Goal: Information Seeking & Learning: Check status

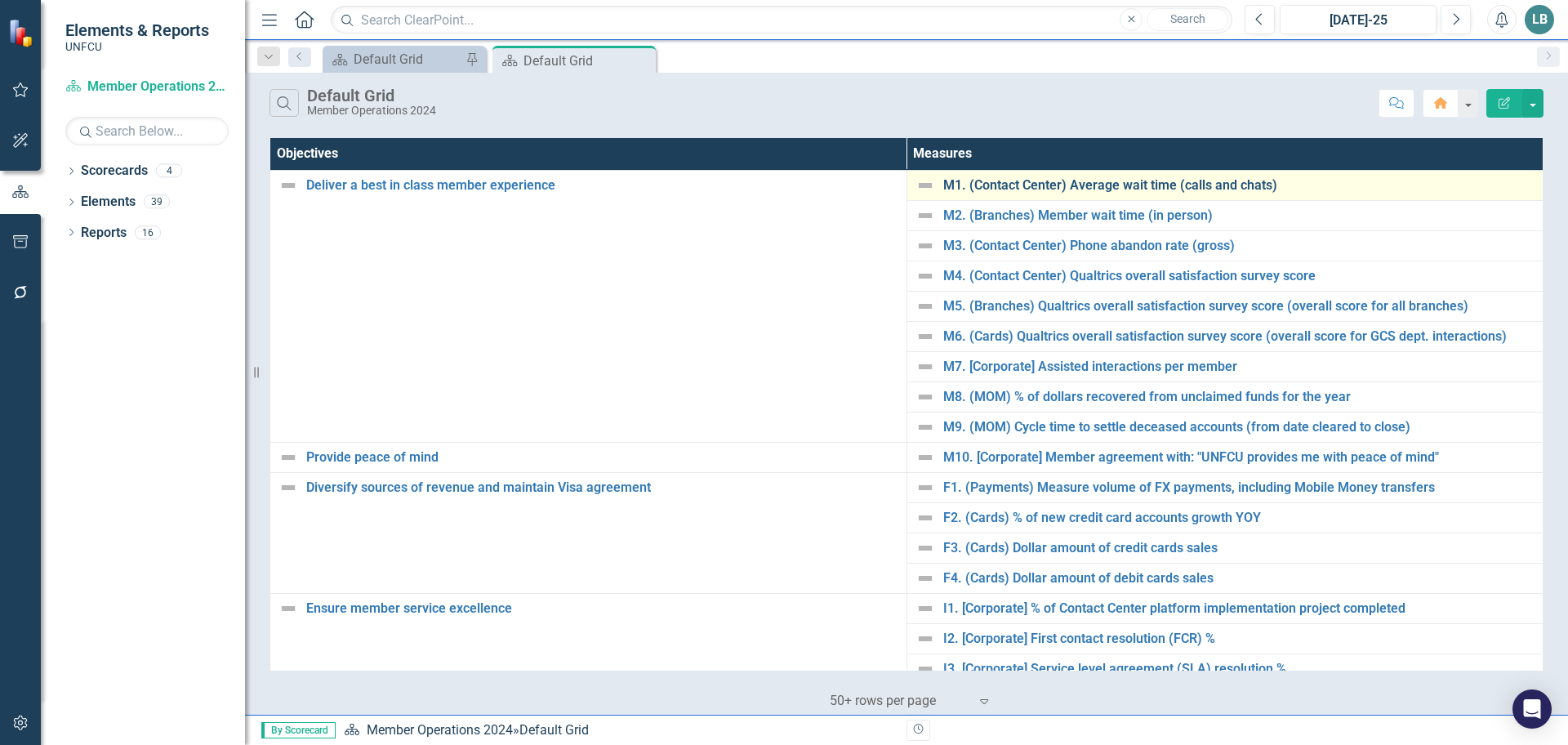
click at [1159, 183] on link "M1. (Contact Center) Average wait time (calls and chats)" at bounding box center [1239, 185] width 592 height 15
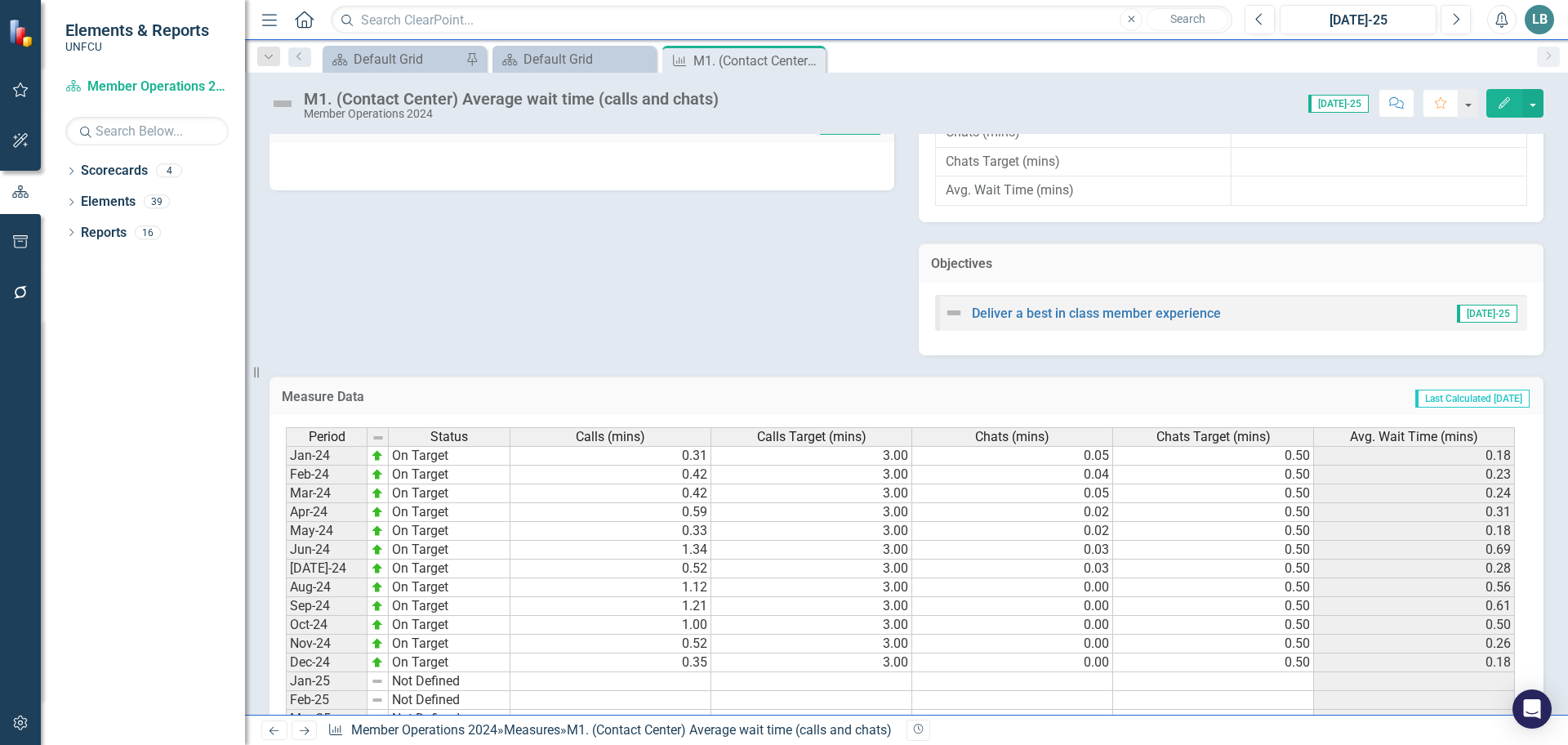
scroll to position [654, 0]
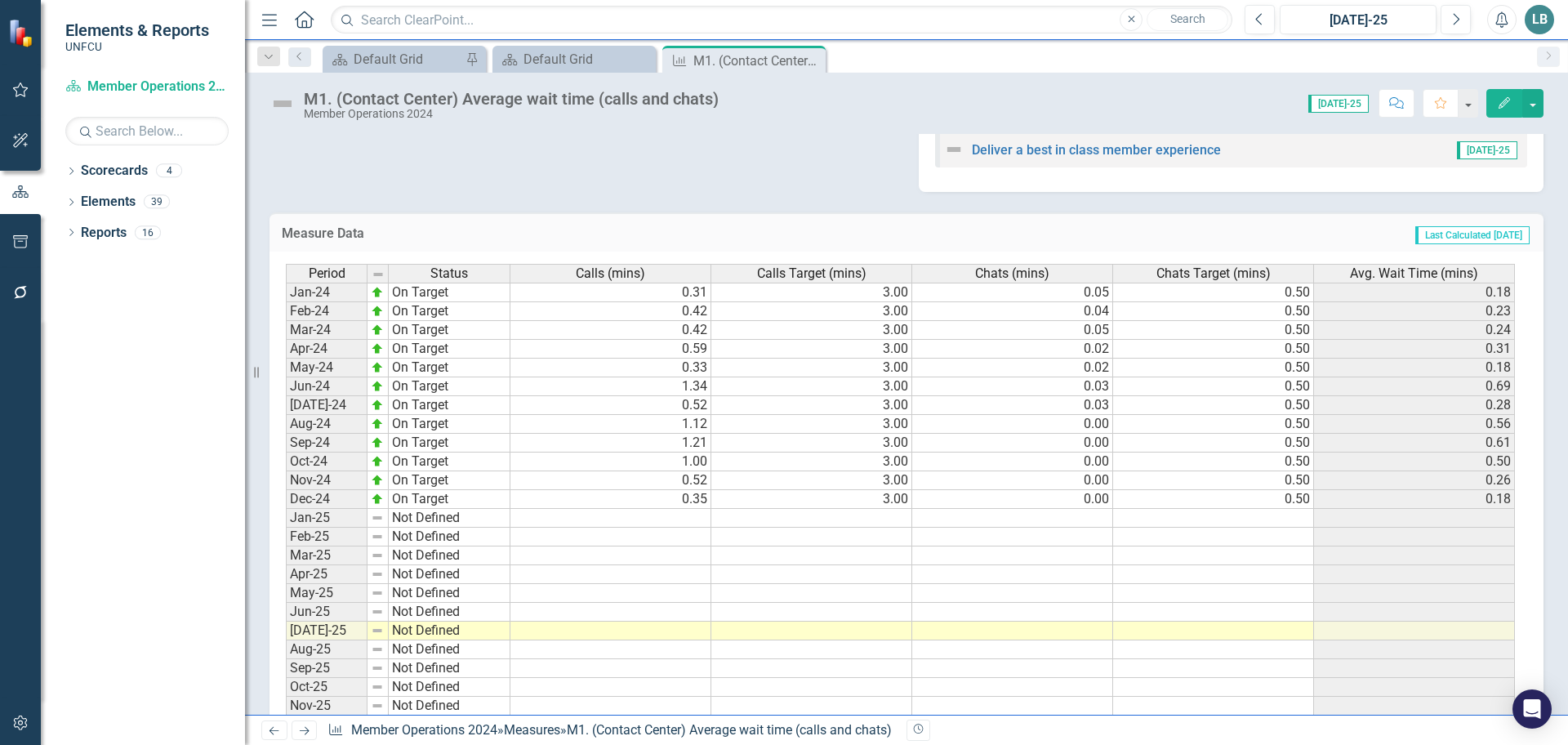
click at [81, 682] on div "Dropdown Scorecards 4 Dropdown 2025 UNFCU Corporate Scorecard Global Channel & …" at bounding box center [143, 451] width 204 height 588
click at [397, 64] on div "Default Grid" at bounding box center [408, 59] width 108 height 20
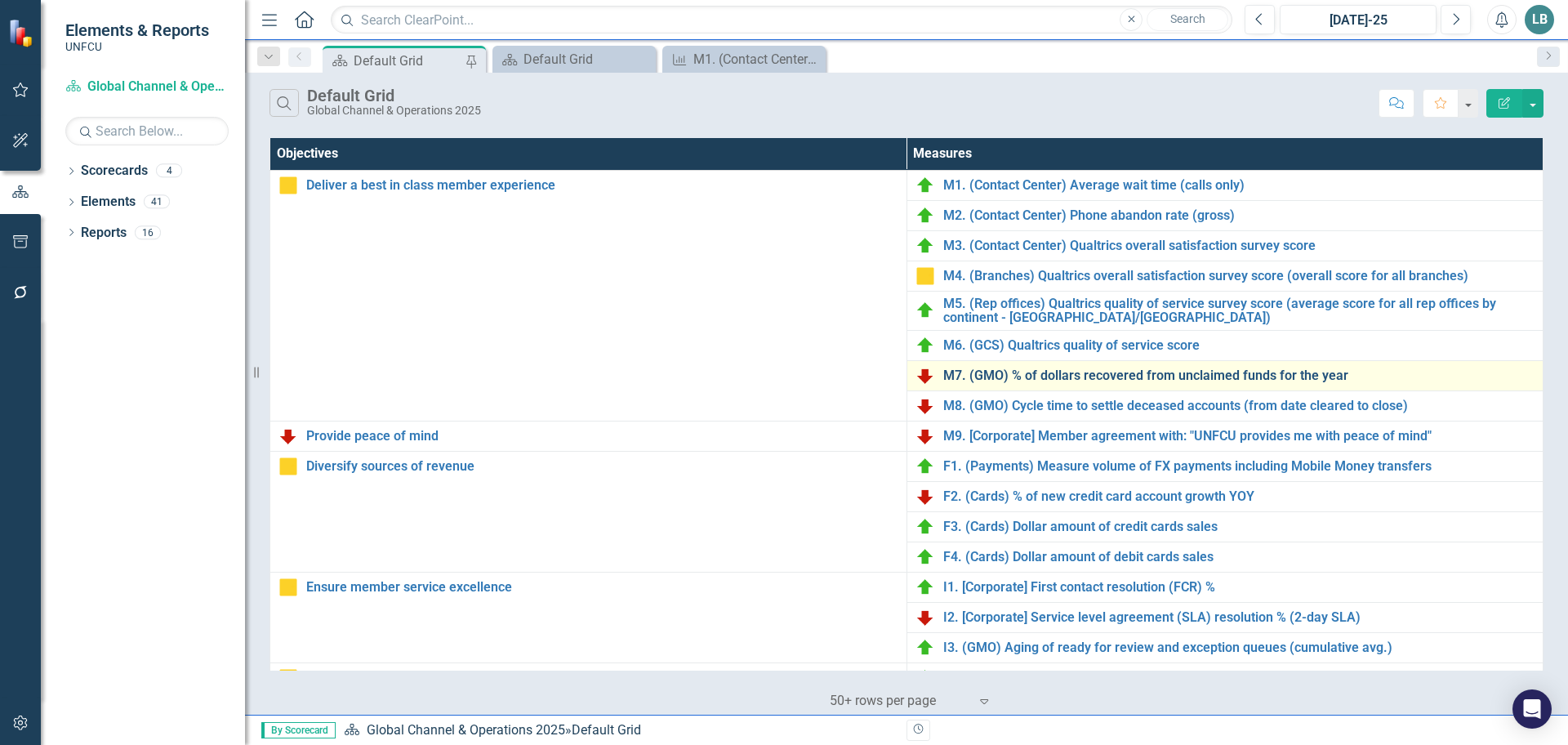
scroll to position [82, 0]
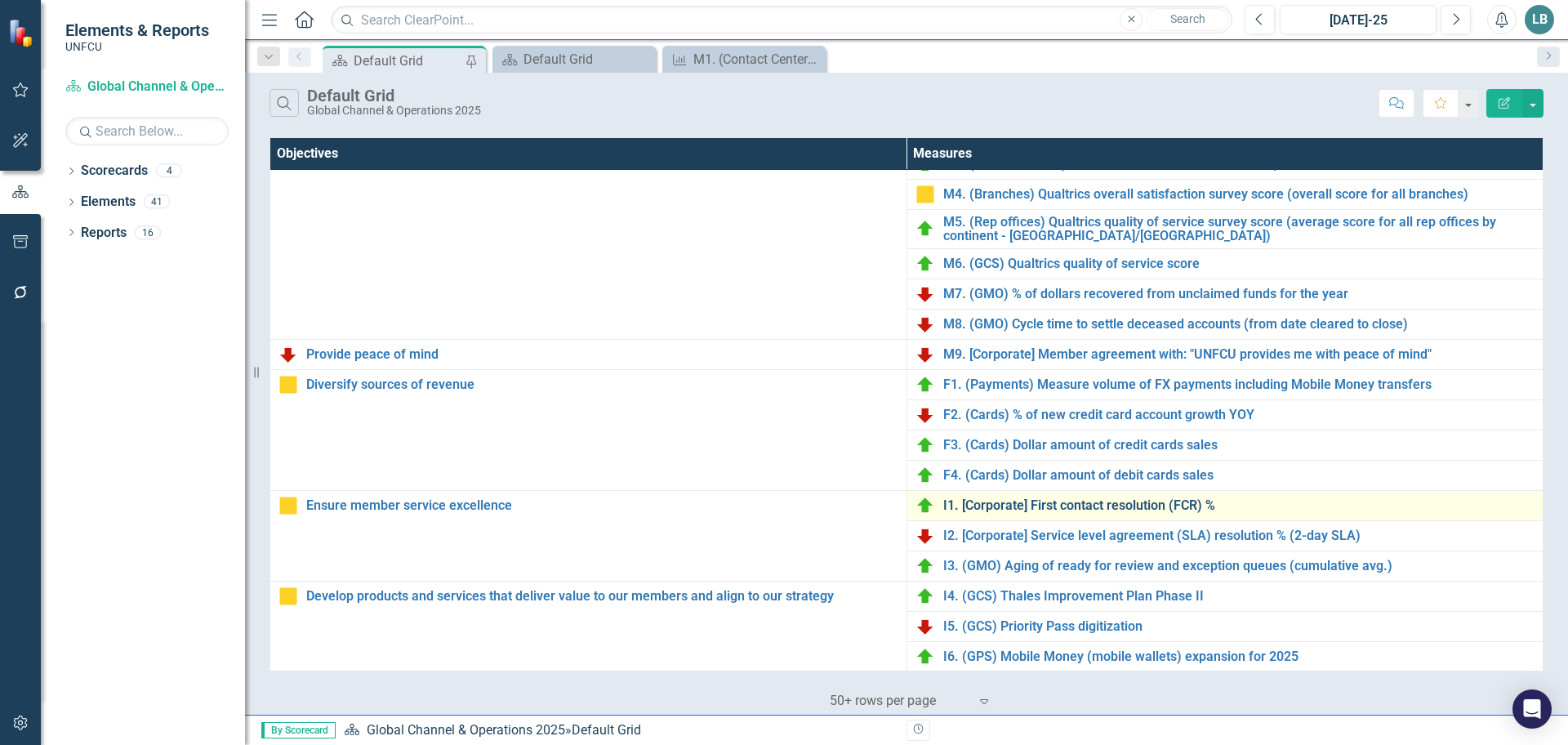
click at [1104, 505] on link "I1. [Corporate] First contact resolution (FCR) %" at bounding box center [1239, 506] width 592 height 15
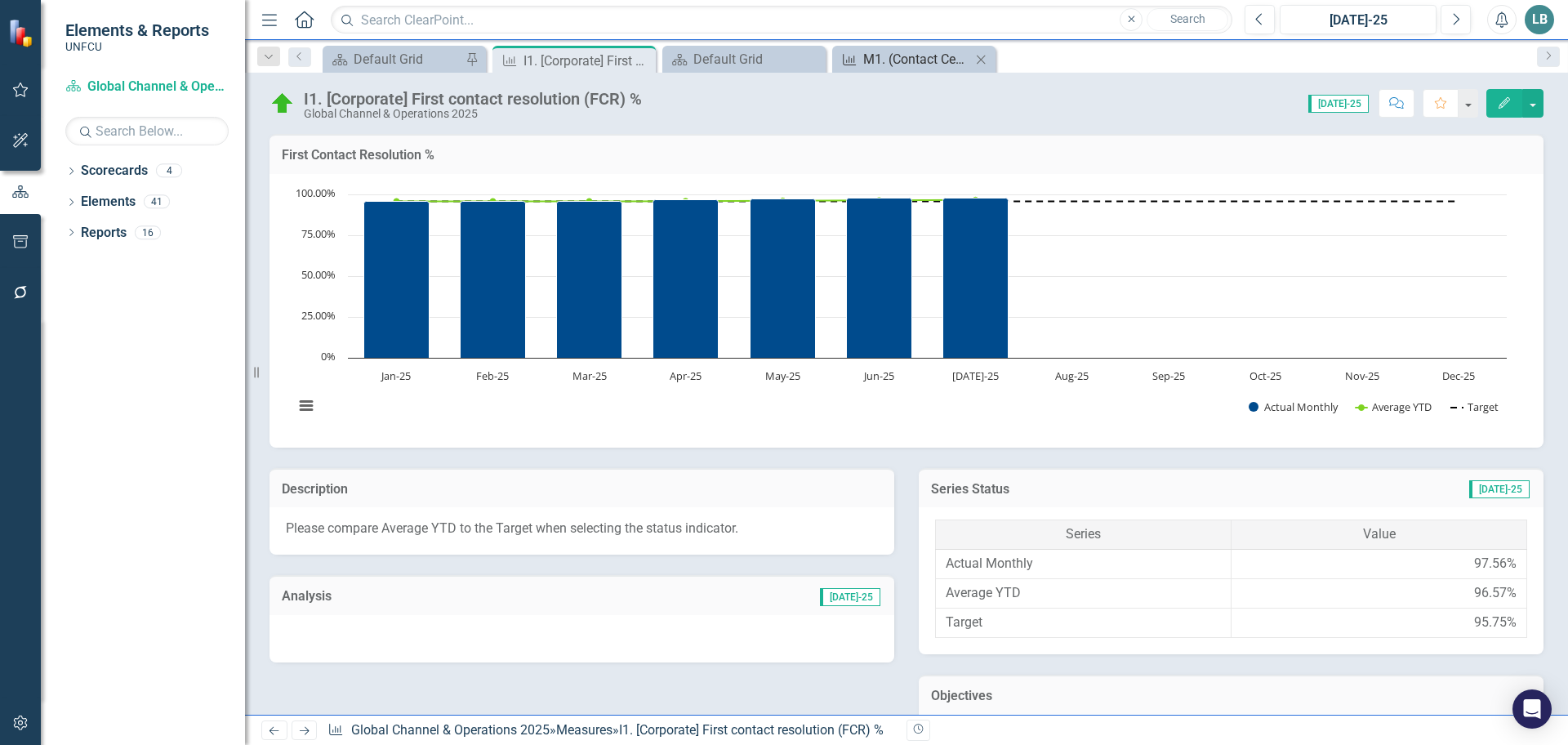
click at [920, 58] on div "M1. (Contact Center) Average wait time (calls and chats)" at bounding box center [917, 59] width 108 height 20
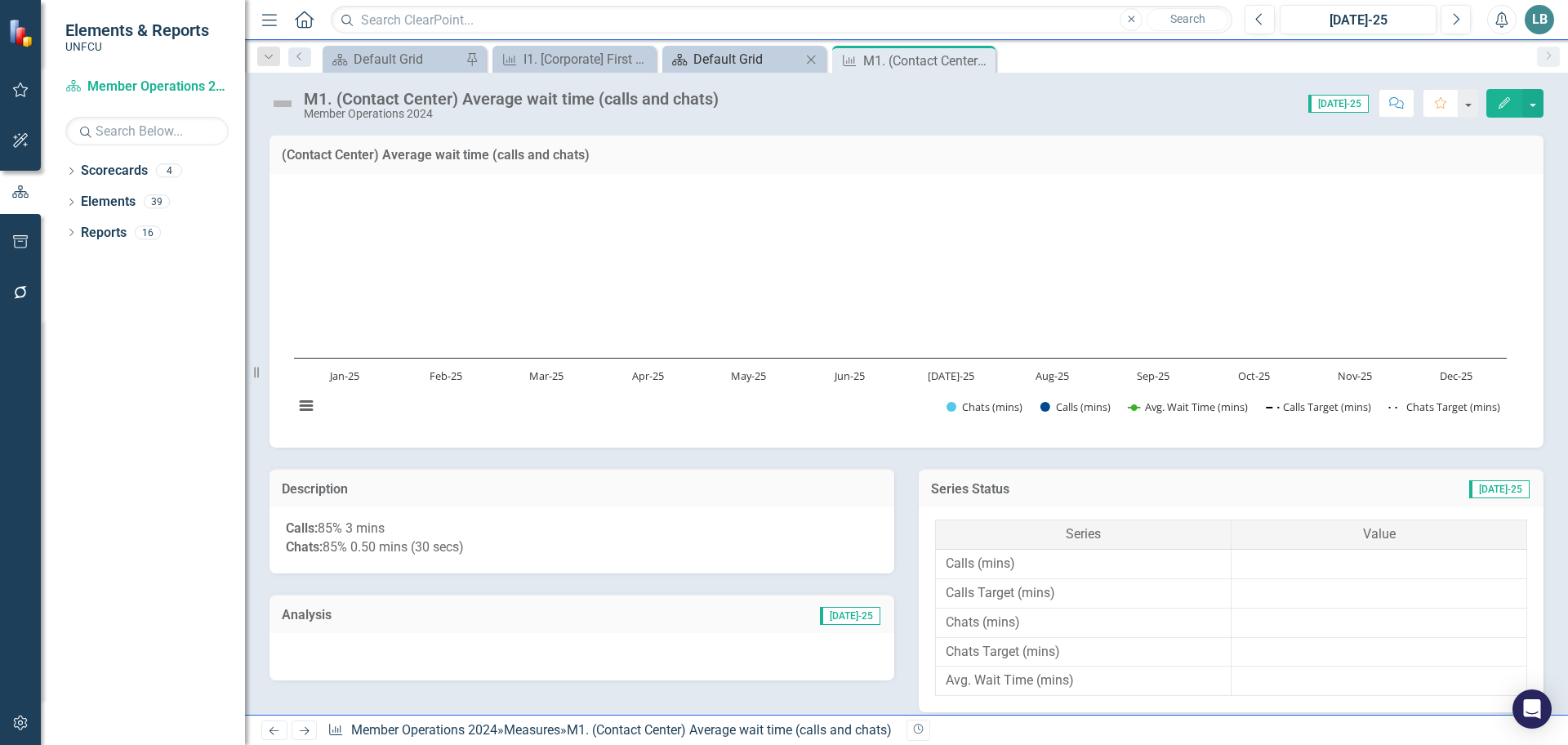
click at [737, 61] on div "Default Grid" at bounding box center [747, 59] width 108 height 20
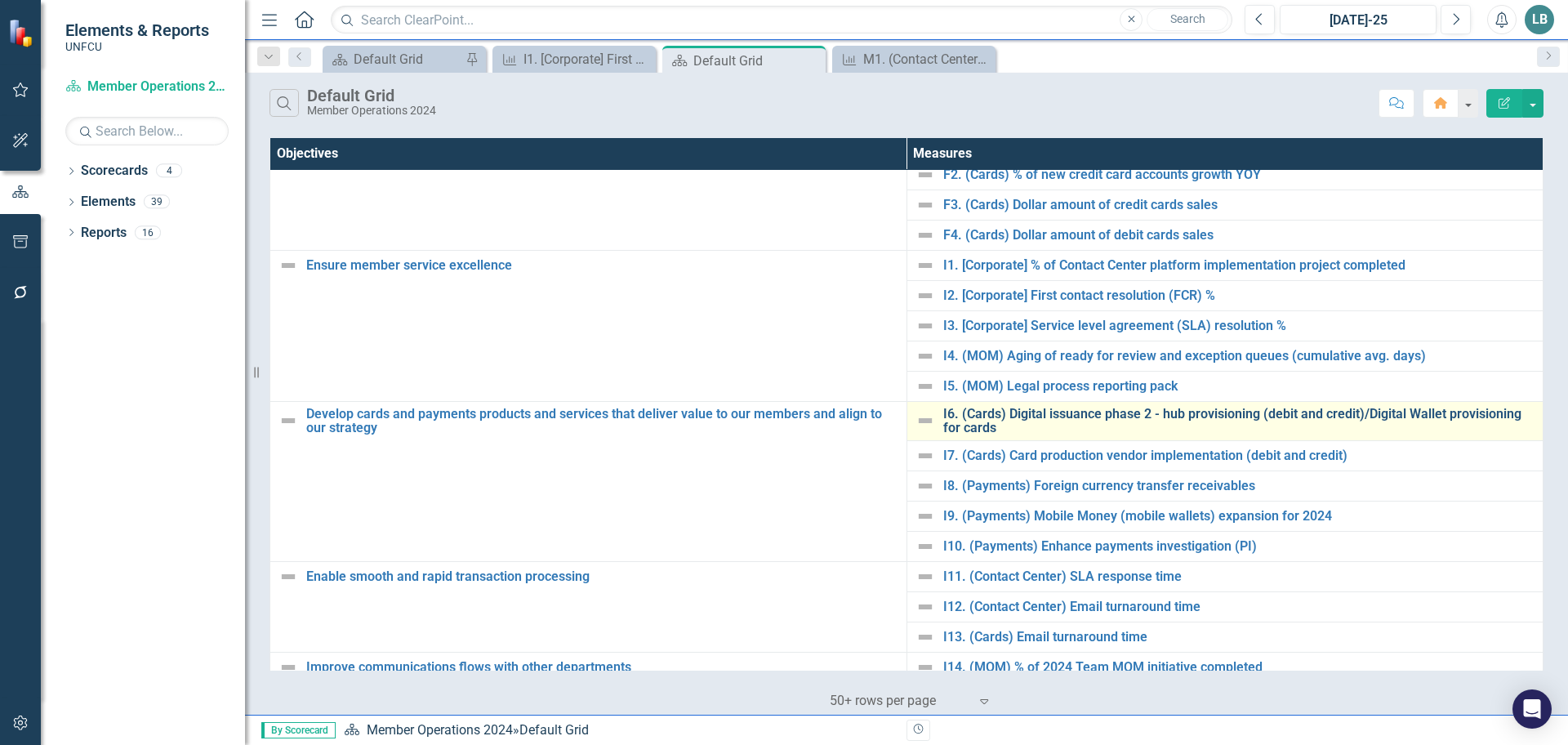
scroll to position [262, 0]
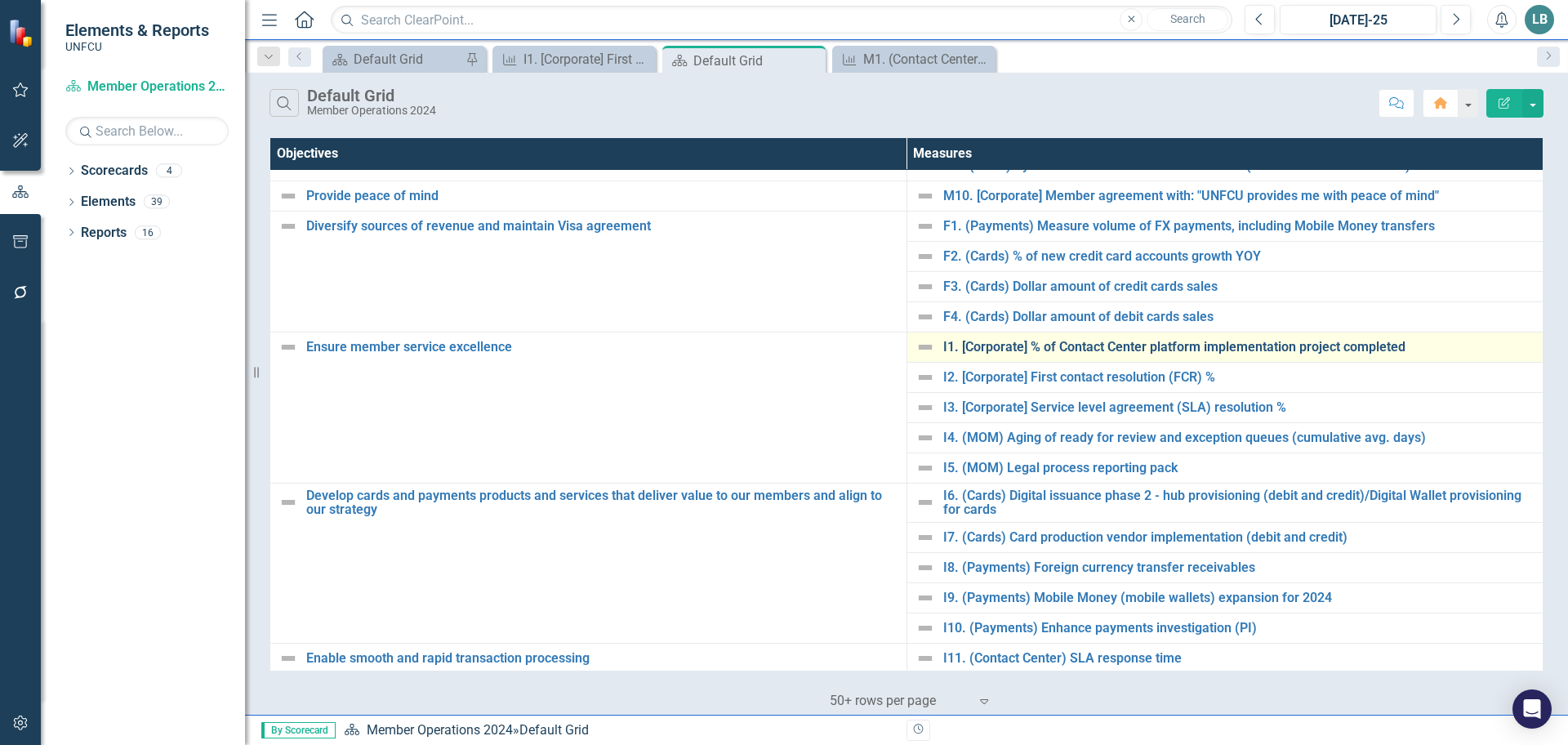
click at [1080, 349] on link "I1. [Corporate] % of Contact Center platform implementation project completed" at bounding box center [1239, 347] width 592 height 15
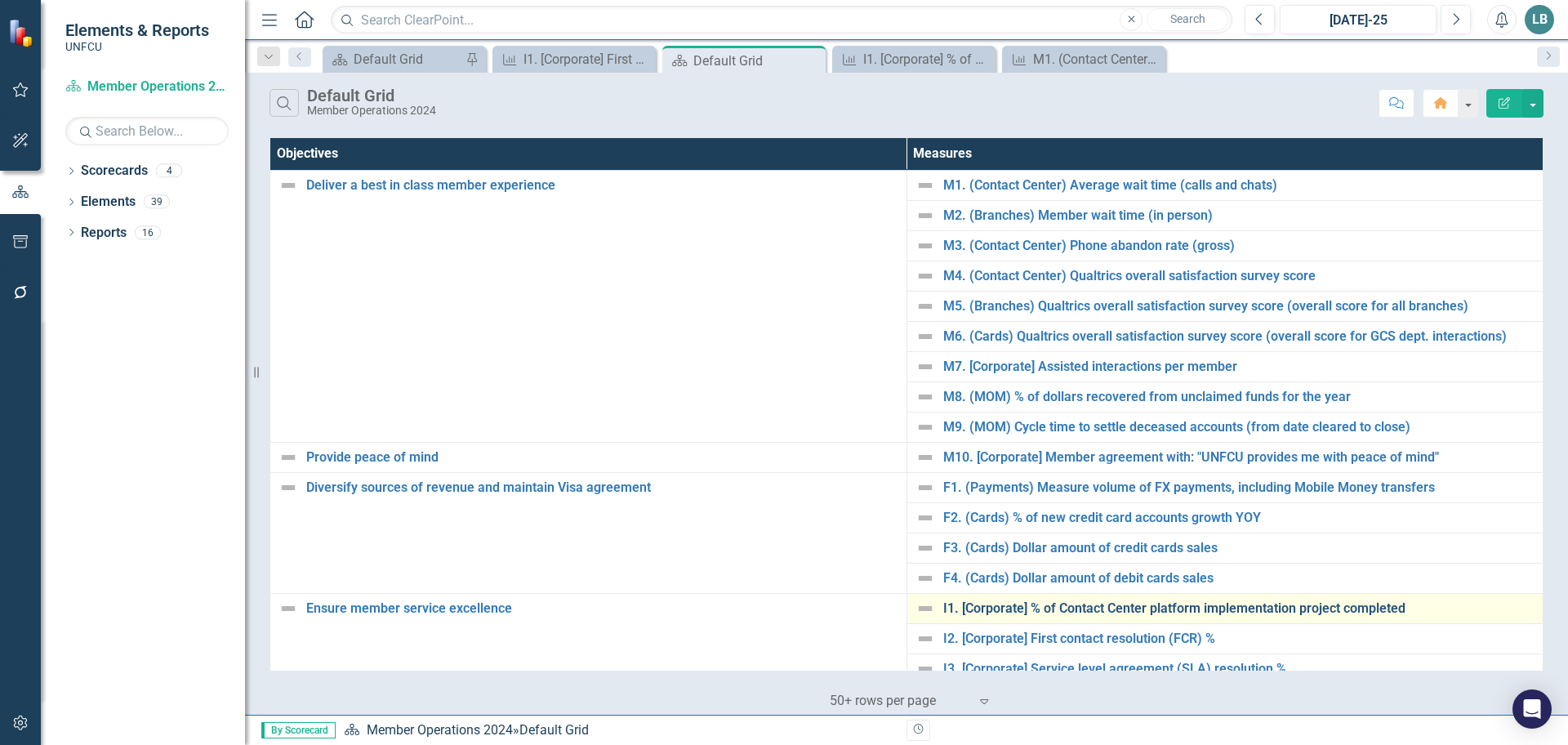
click at [1119, 607] on link "I1. [Corporate] % of Contact Center platform implementation project completed" at bounding box center [1239, 608] width 592 height 15
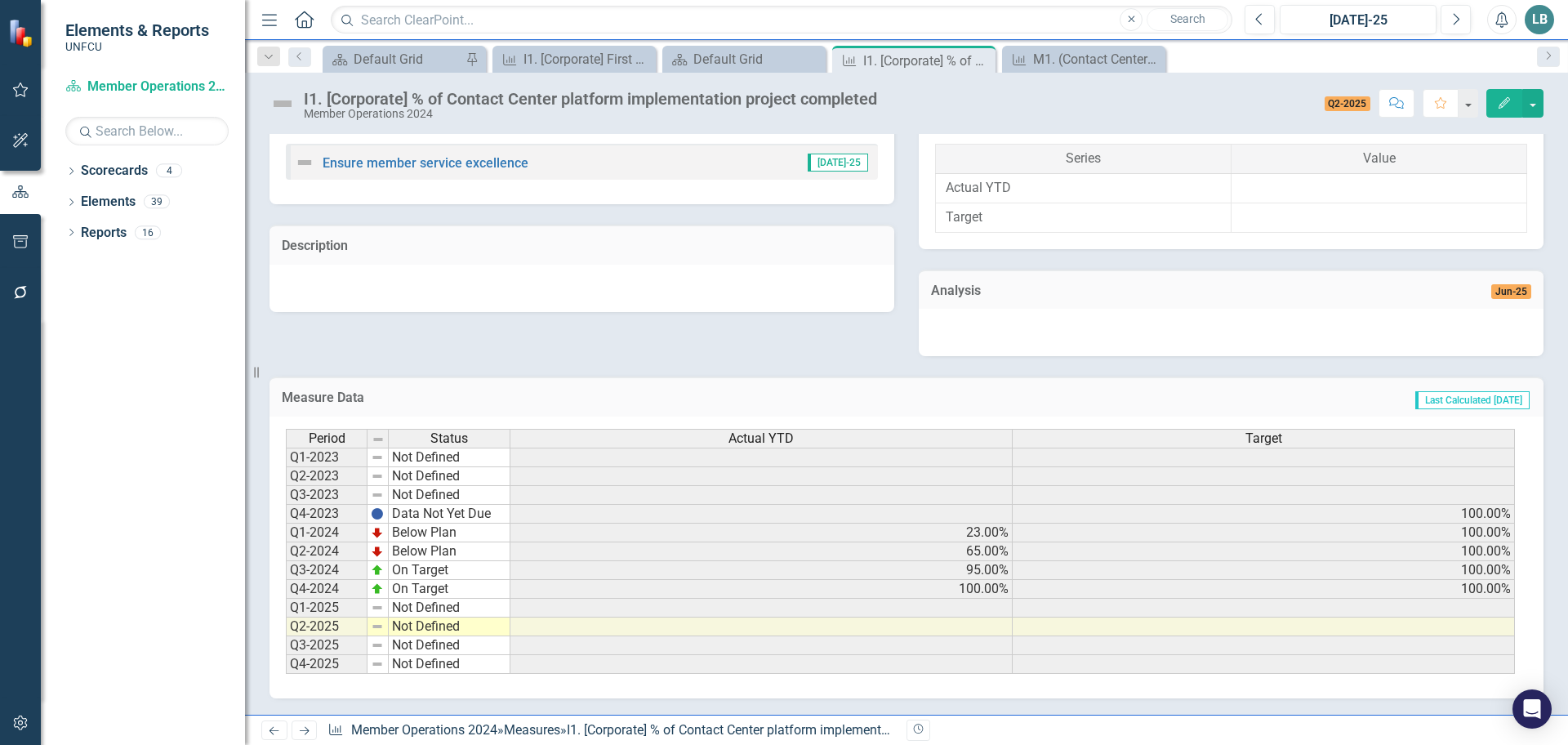
scroll to position [49, 0]
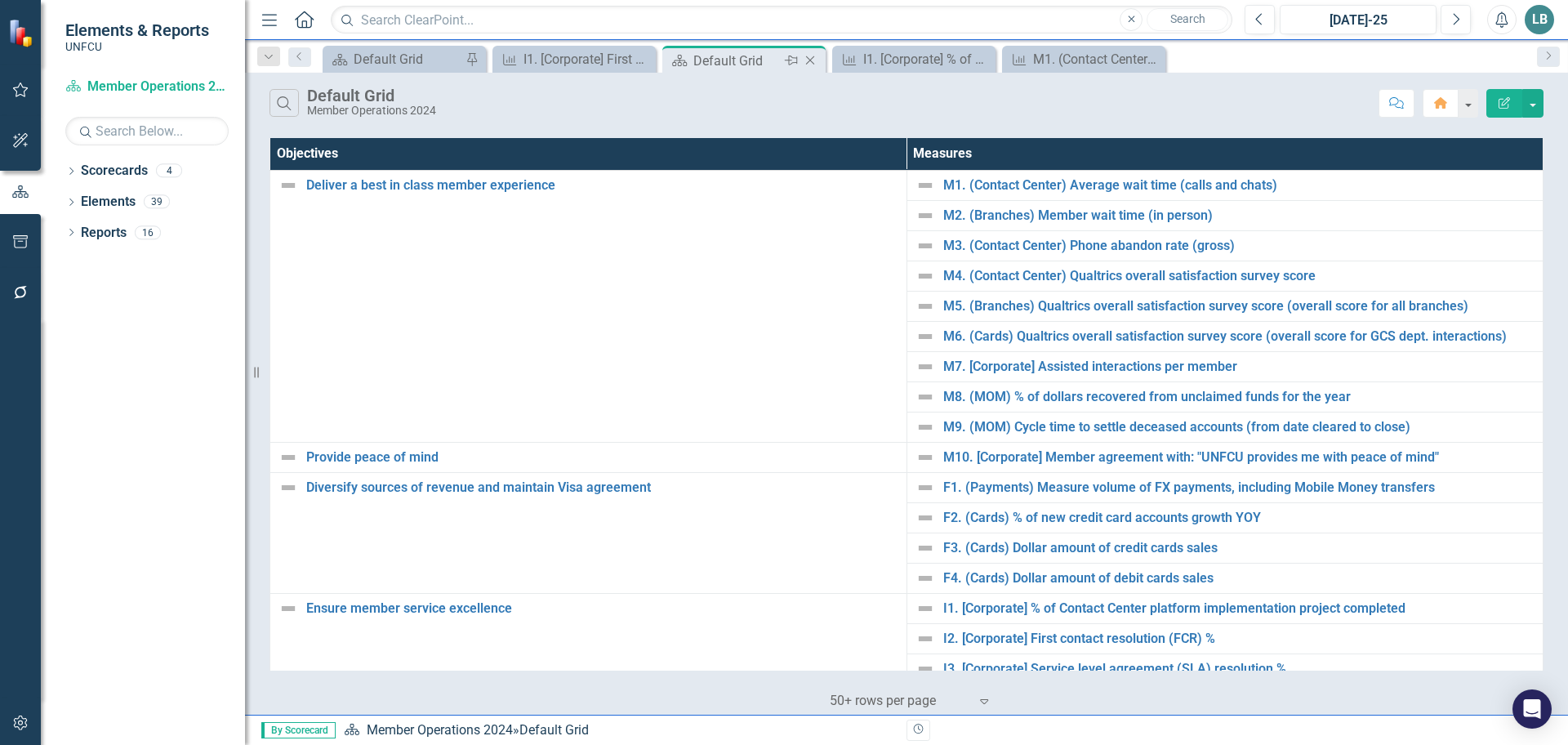
click at [809, 61] on icon "Close" at bounding box center [810, 60] width 16 height 13
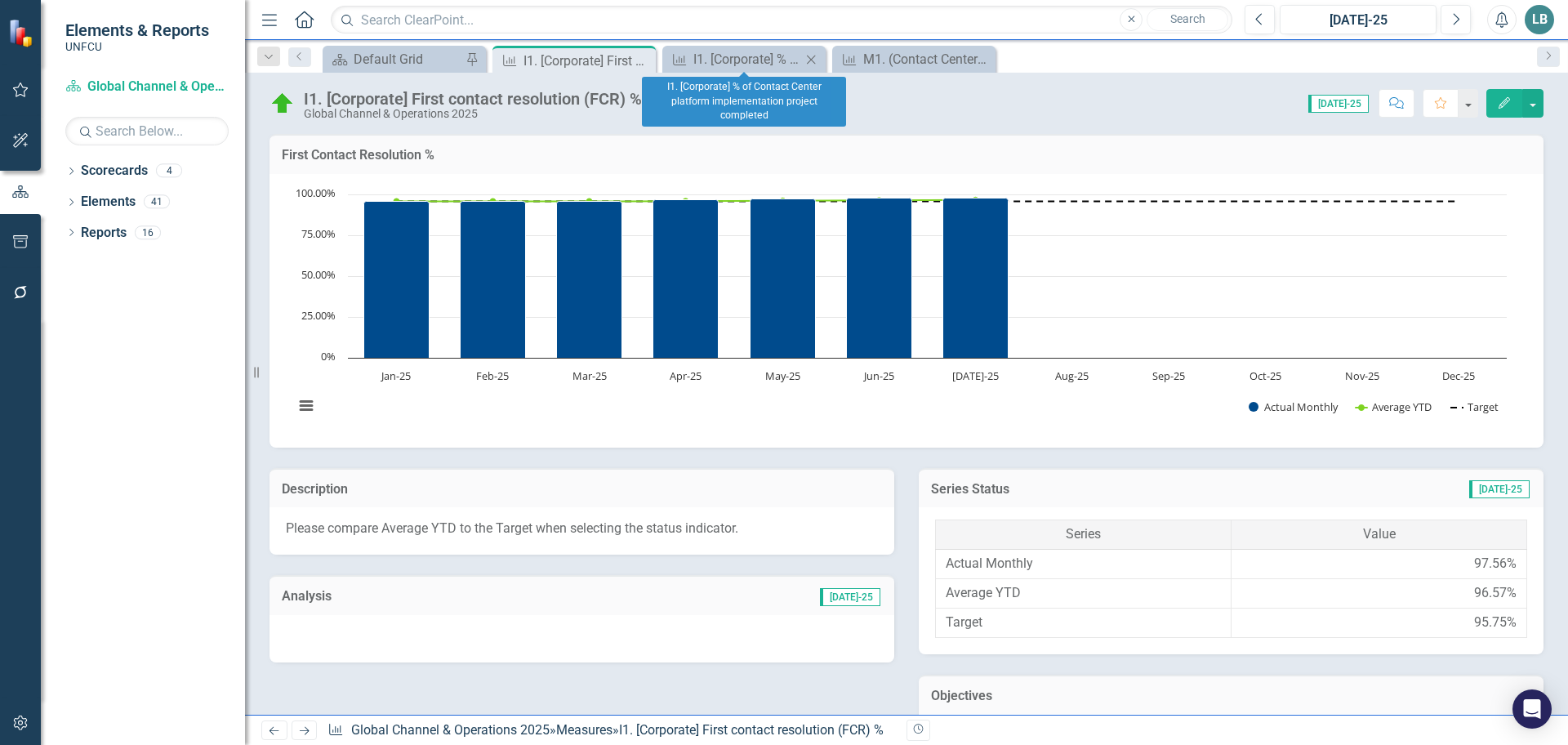
click at [811, 59] on icon at bounding box center [811, 59] width 9 height 9
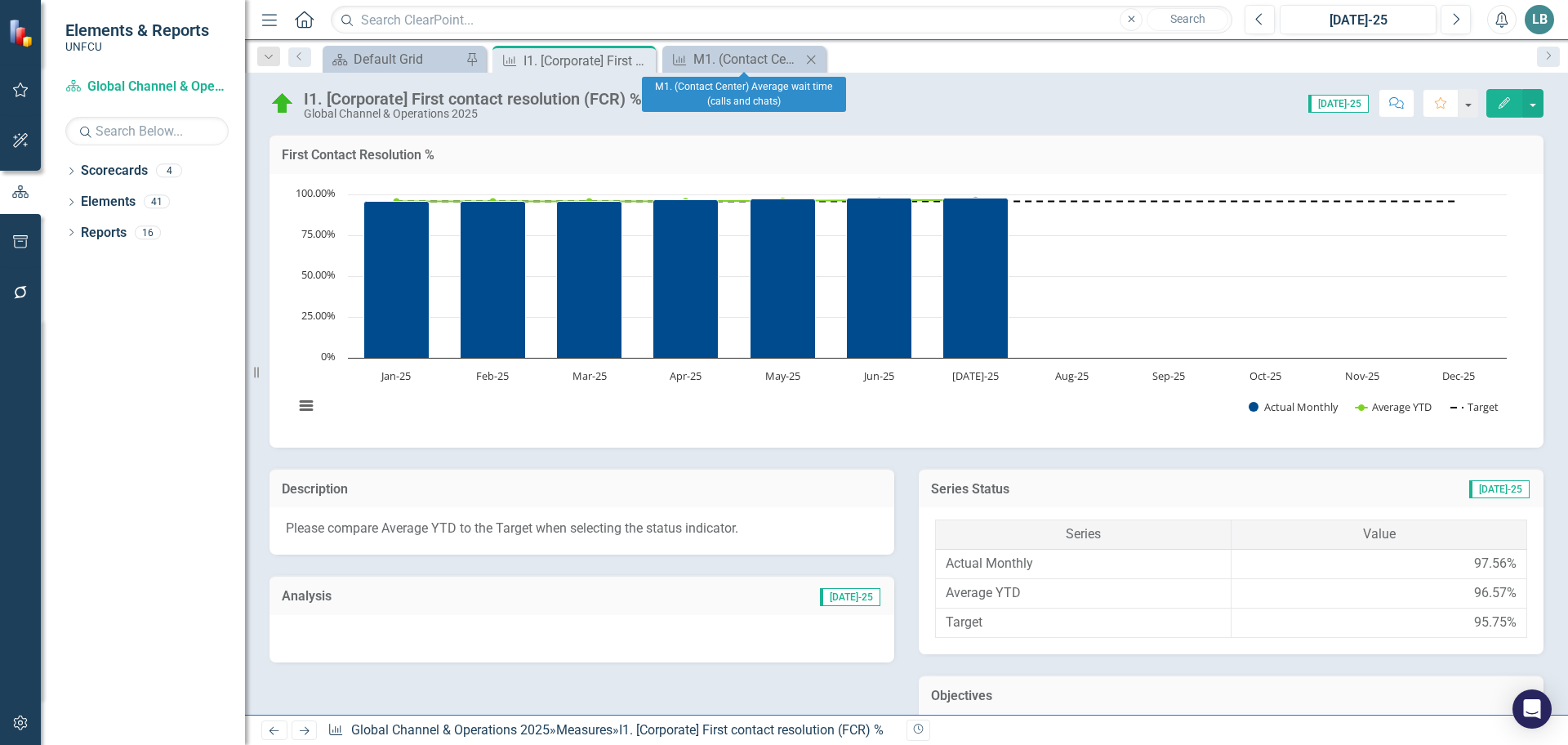
click at [813, 59] on icon "Close" at bounding box center [811, 59] width 16 height 13
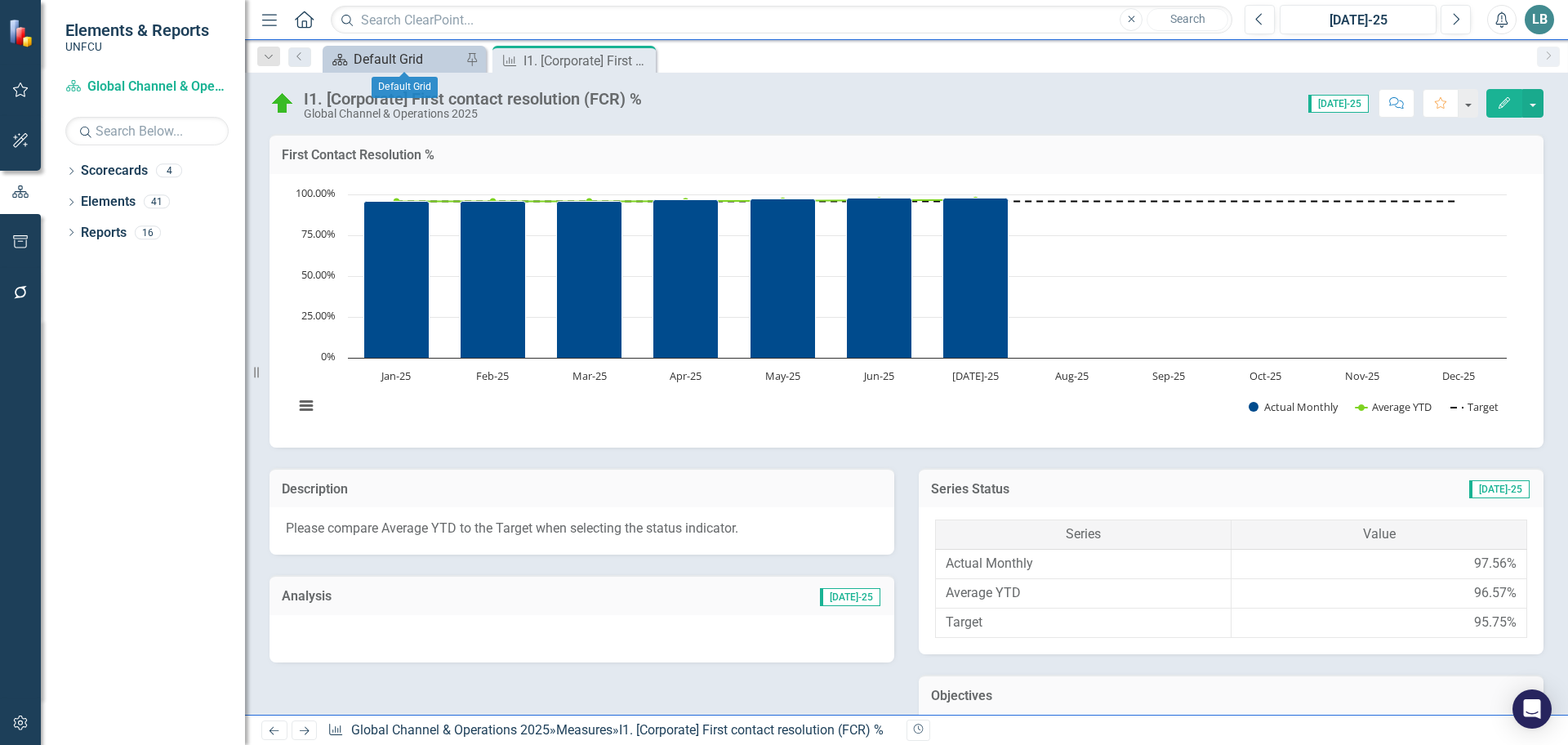
click at [398, 59] on div "Default Grid" at bounding box center [408, 59] width 108 height 20
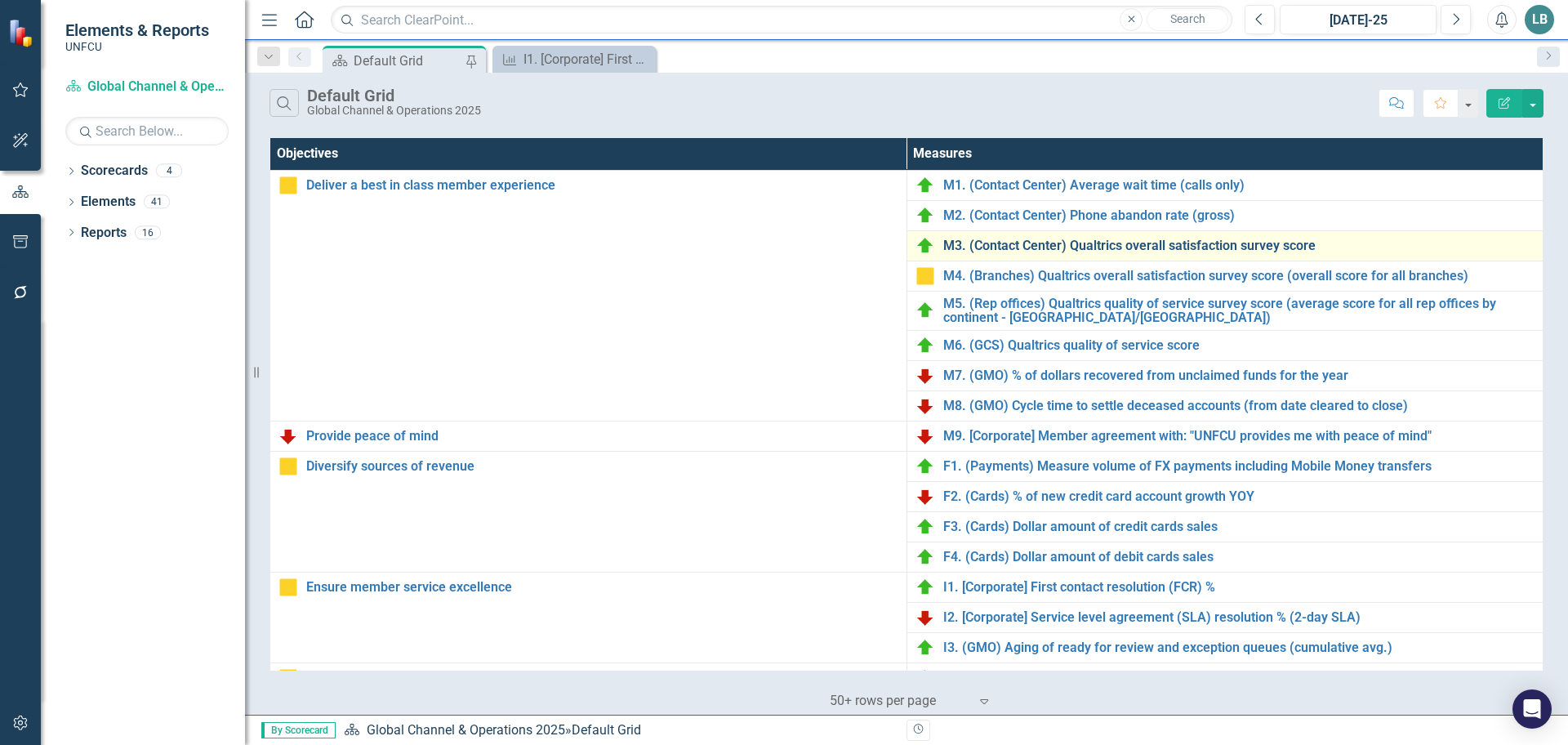
click at [1118, 246] on link "M3. (Contact Center) Qualtrics overall satisfaction survey score" at bounding box center [1239, 246] width 592 height 15
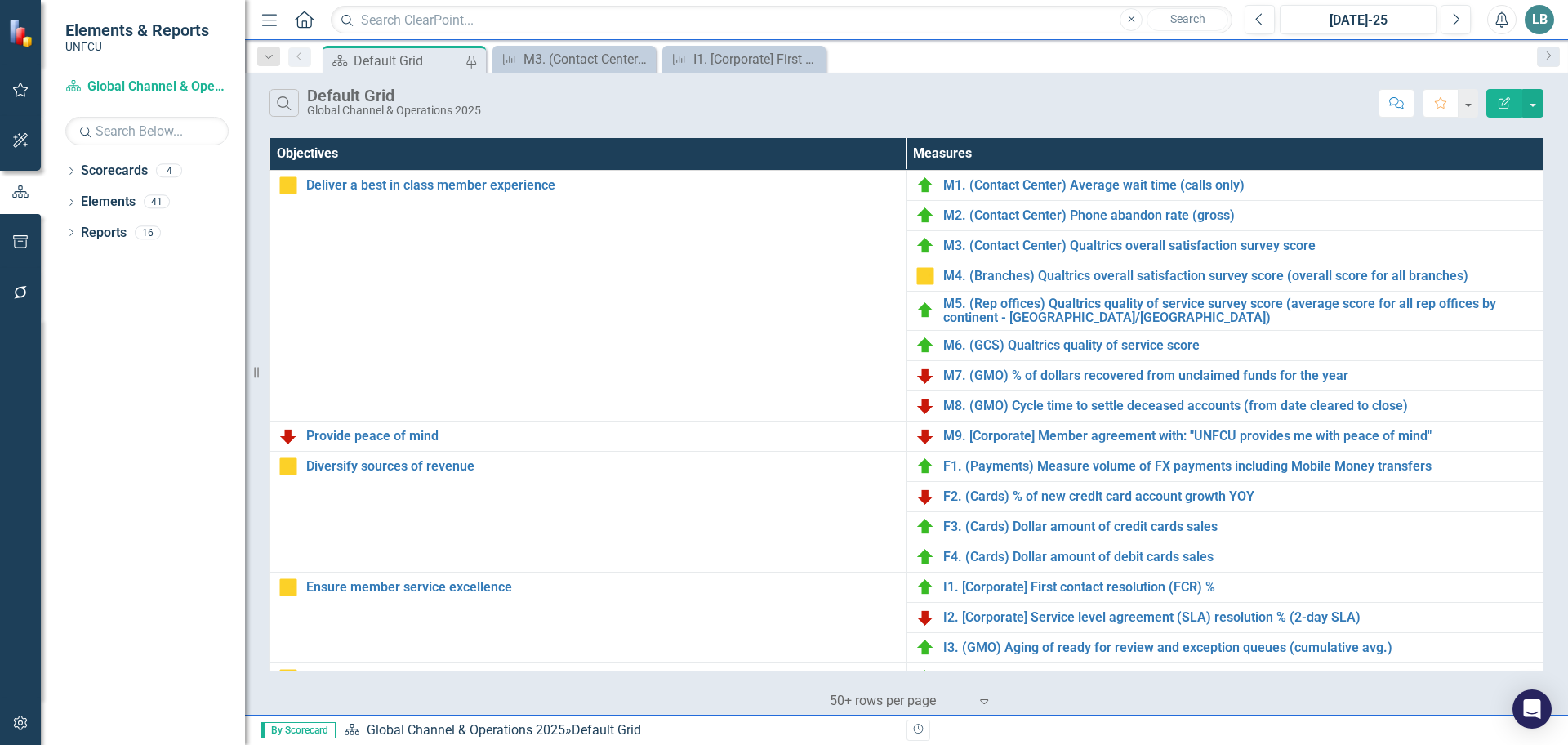
click at [1088, 87] on div "Search Default Grid Global Channel & Operations 2025 Comment Favorite Edit Repo…" at bounding box center [906, 99] width 1323 height 53
click at [1204, 82] on div "Search Default Grid Global Channel & Operations 2025 Comment Favorite Edit Repo…" at bounding box center [906, 99] width 1323 height 53
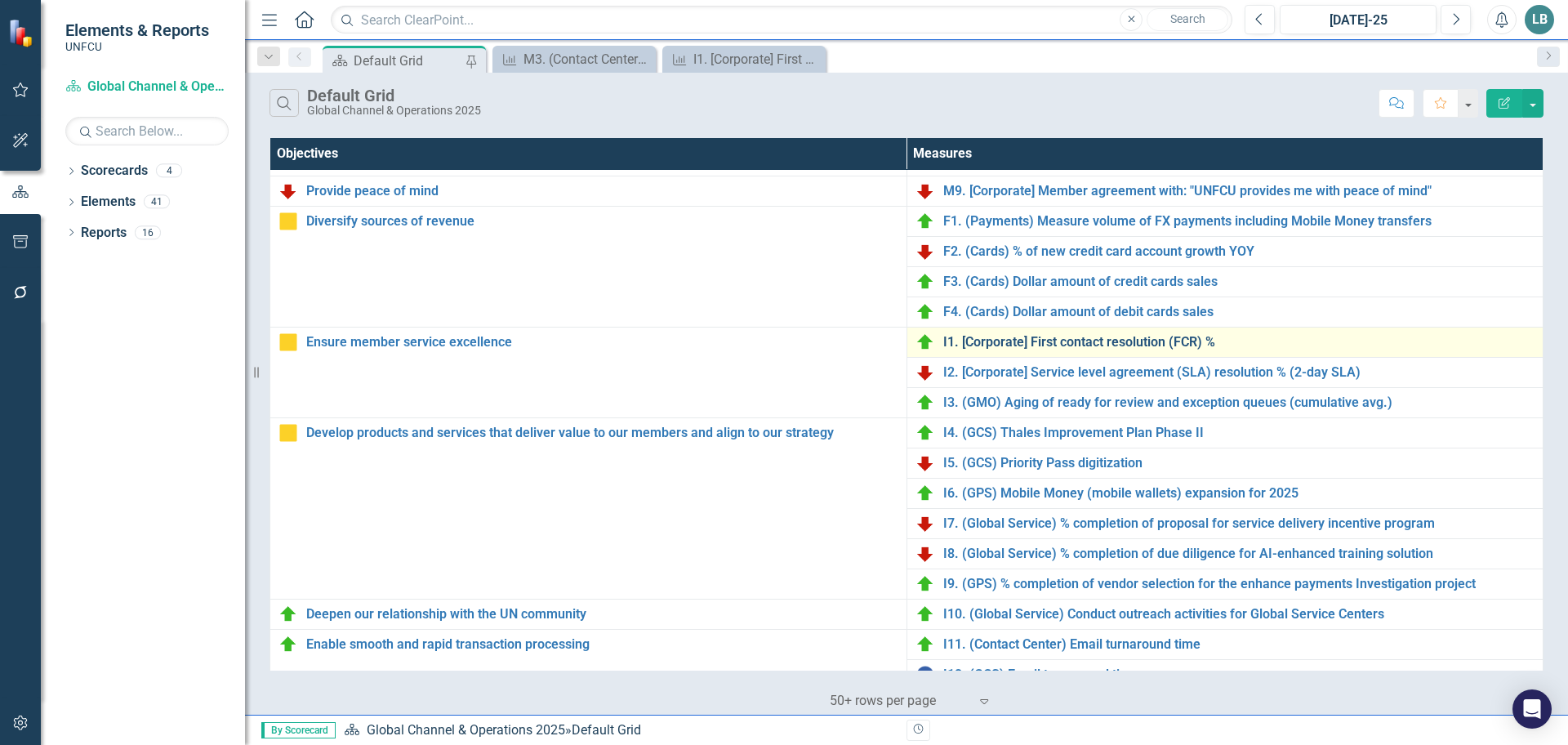
scroll to position [409, 0]
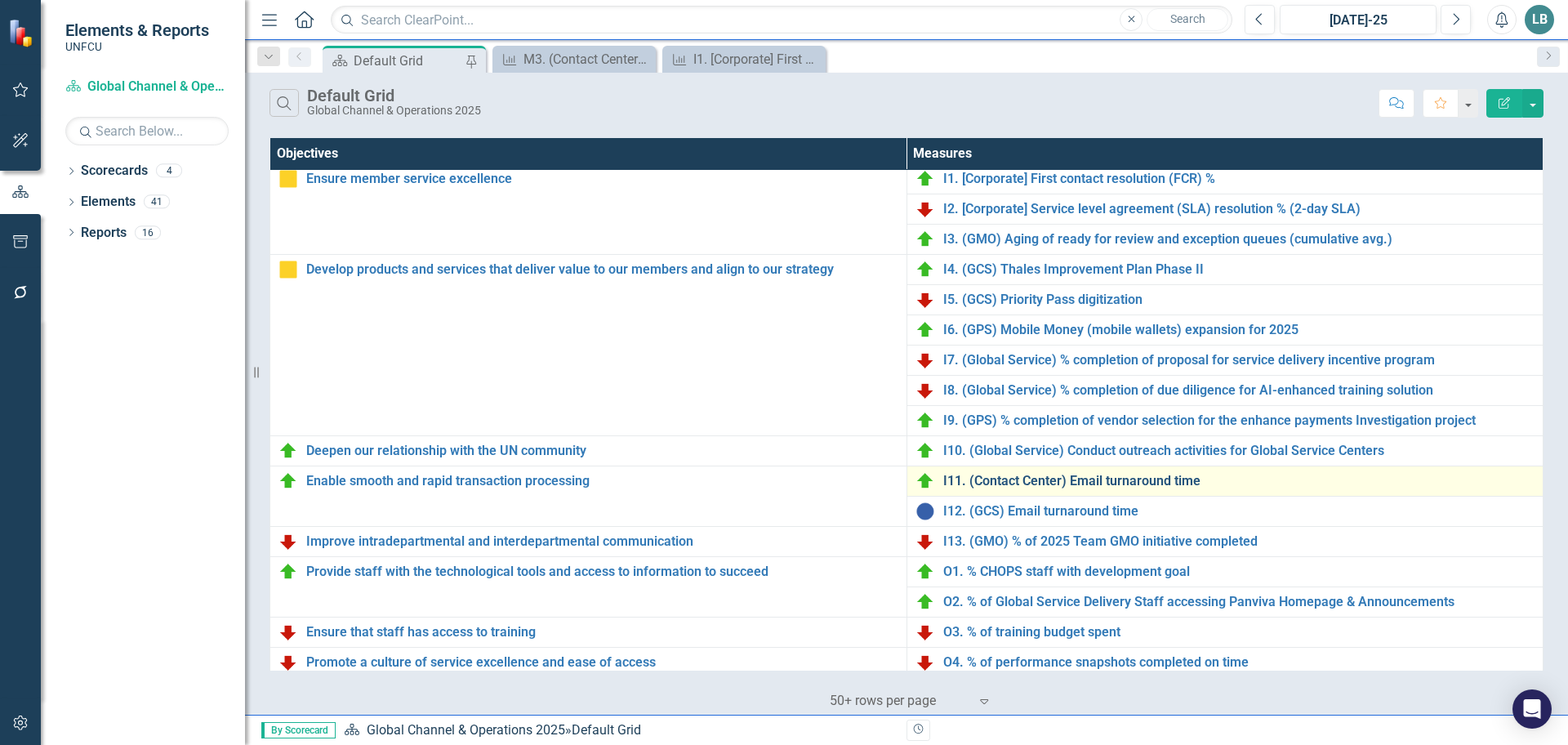
click at [1079, 484] on link "I11. (Contact Center) Email turnaround time" at bounding box center [1239, 481] width 592 height 15
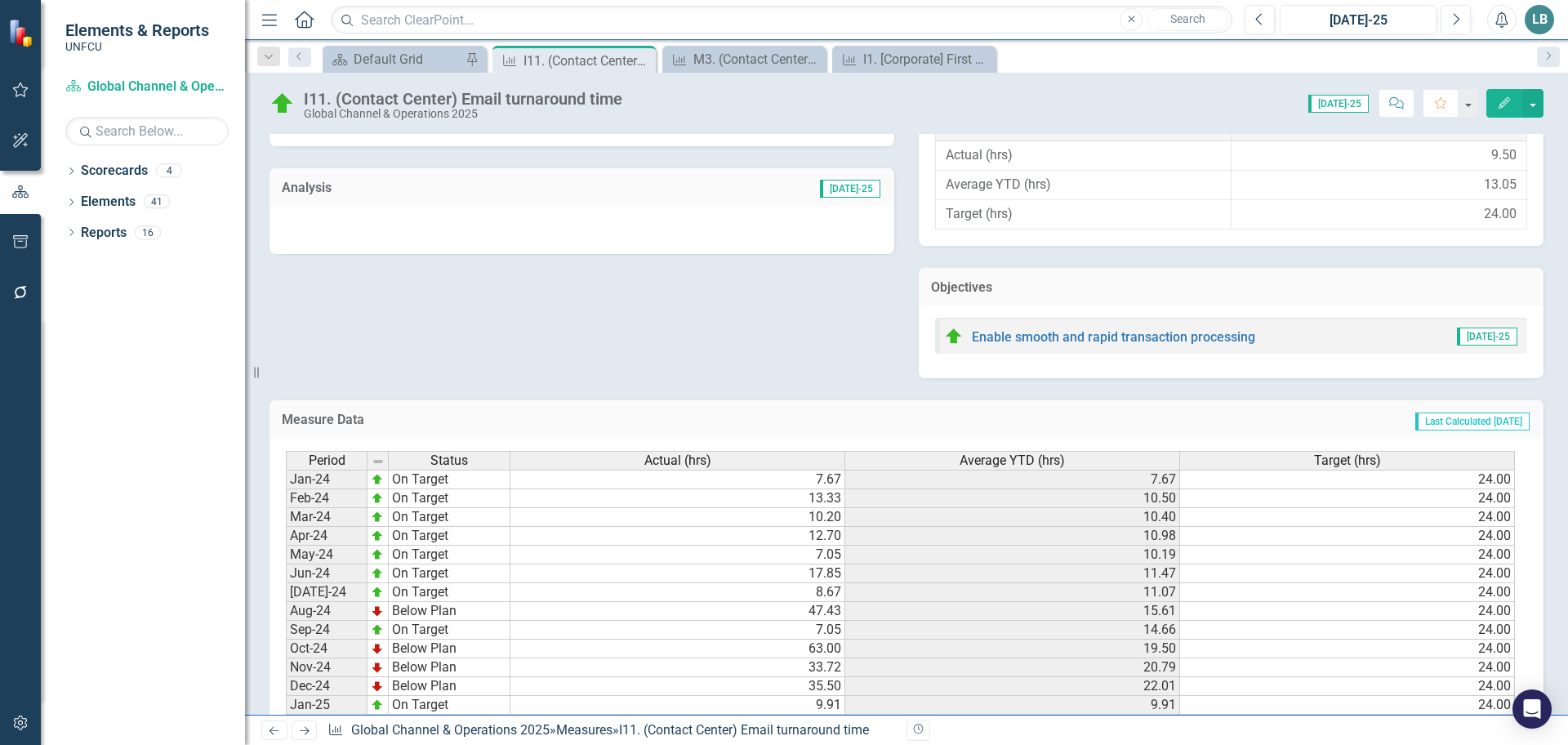
scroll to position [654, 0]
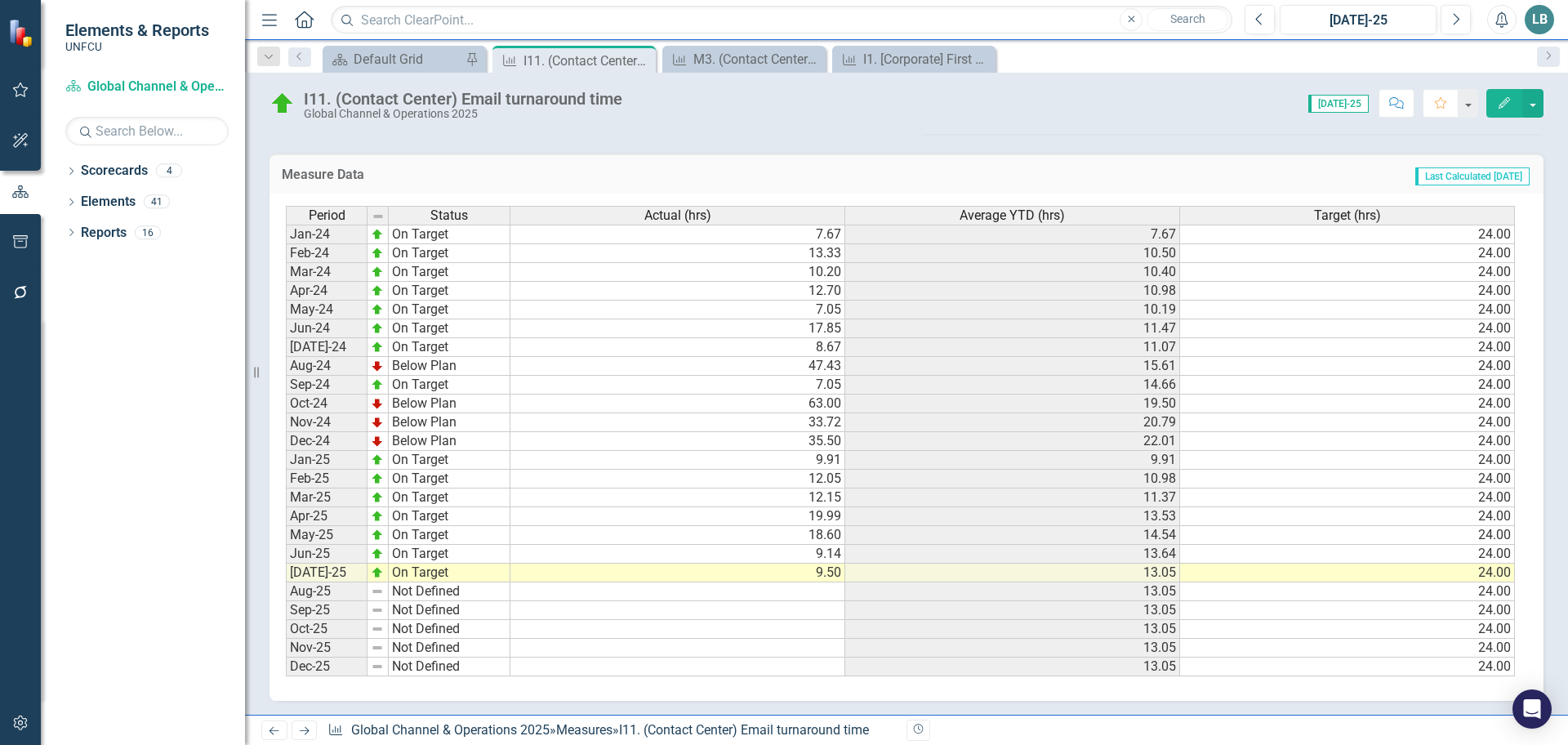
click at [1172, 144] on div "Measure Data Last Calculated [DATE] Period Status Actual (hrs) Average YTD (hrs…" at bounding box center [906, 417] width 1299 height 568
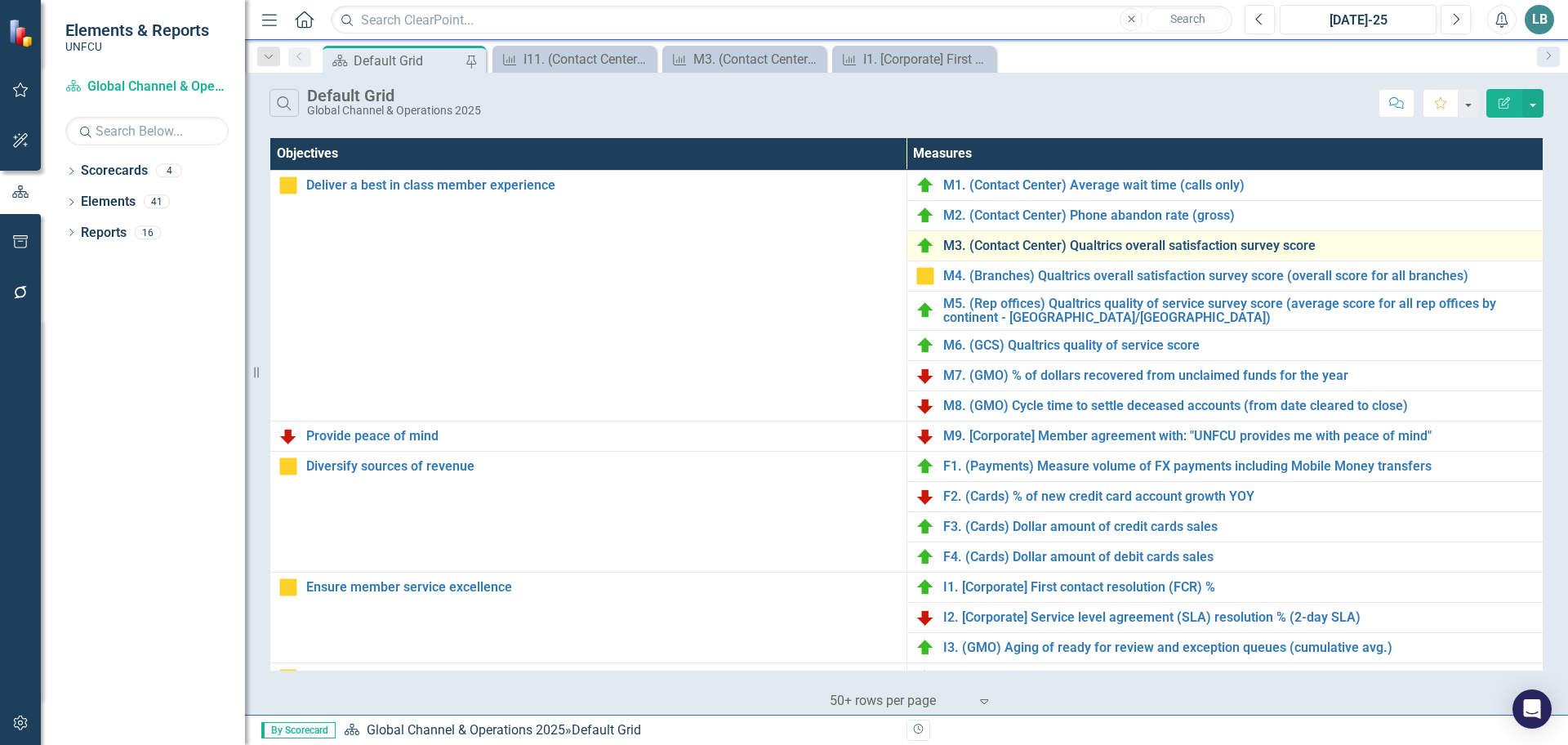
click at [1123, 247] on link "M3. (Contact Center) Qualtrics overall satisfaction survey score" at bounding box center [1239, 246] width 592 height 15
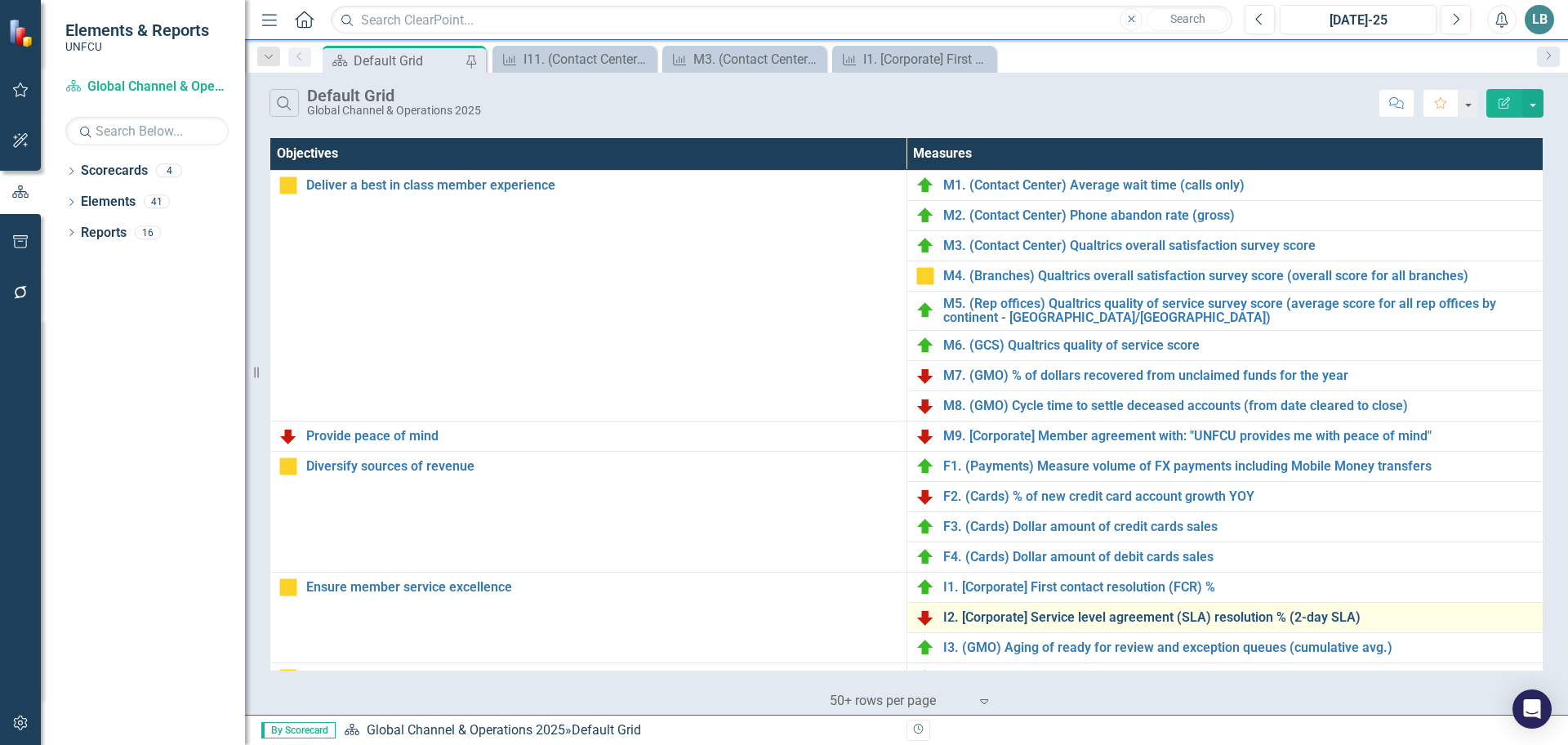
click at [1200, 622] on link "I2. [Corporate] Service level agreement (SLA) resolution % (2-day SLA)" at bounding box center [1239, 617] width 592 height 15
